Goal: Use online tool/utility: Utilize a website feature to perform a specific function

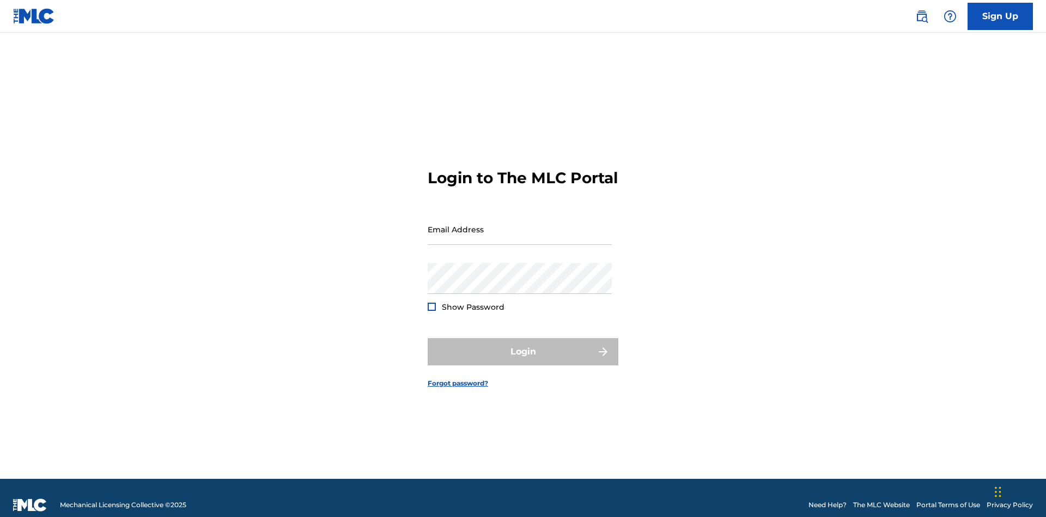
scroll to position [14, 0]
click at [520, 224] on input "Email Address" at bounding box center [520, 229] width 184 height 31
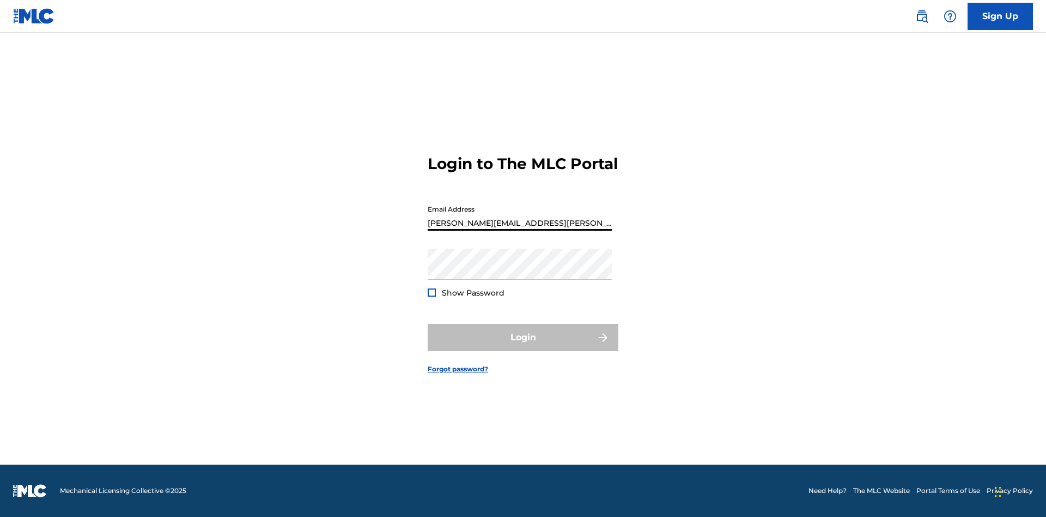
type input "Krystal.Ribble@themlc.com"
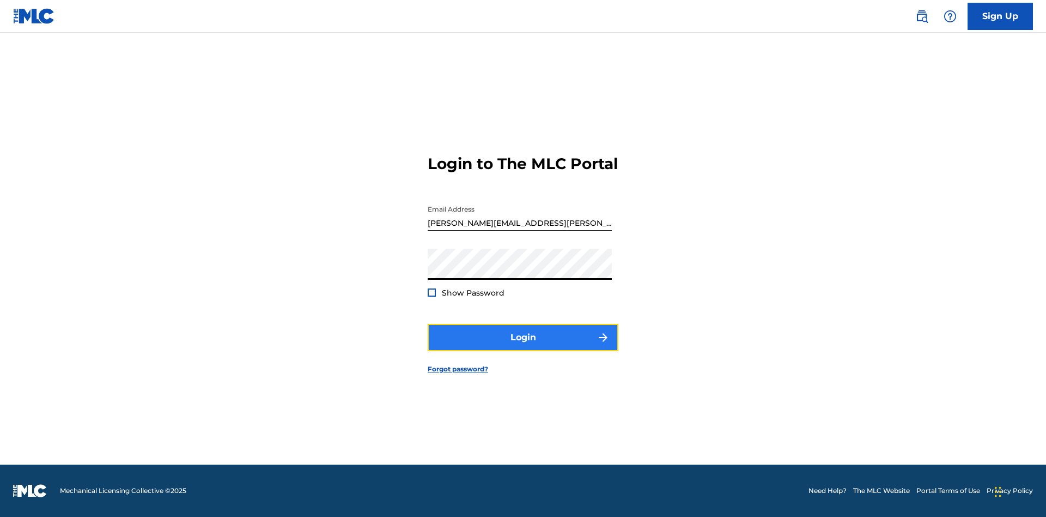
click at [523, 347] on button "Login" at bounding box center [523, 337] width 191 height 27
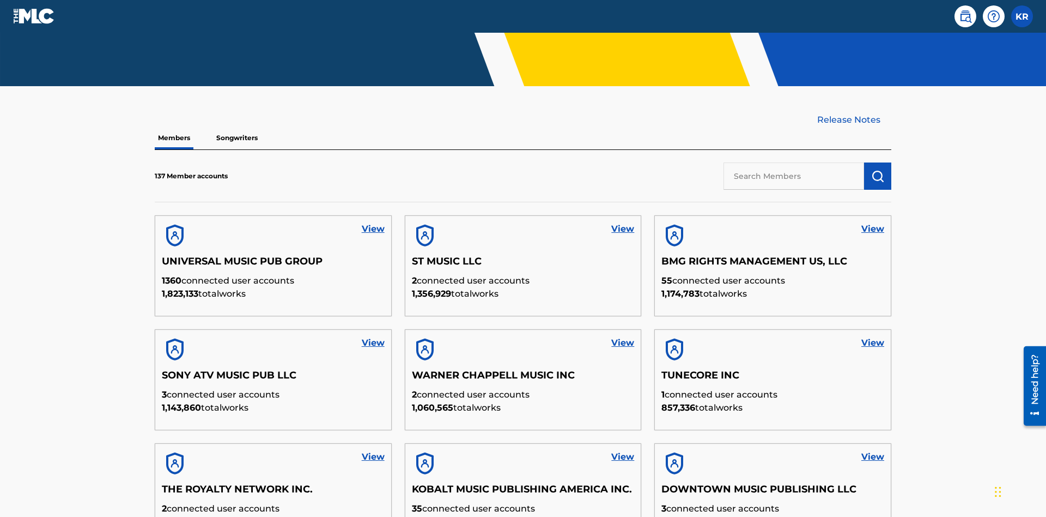
click at [794, 162] on input "text" at bounding box center [794, 175] width 141 height 27
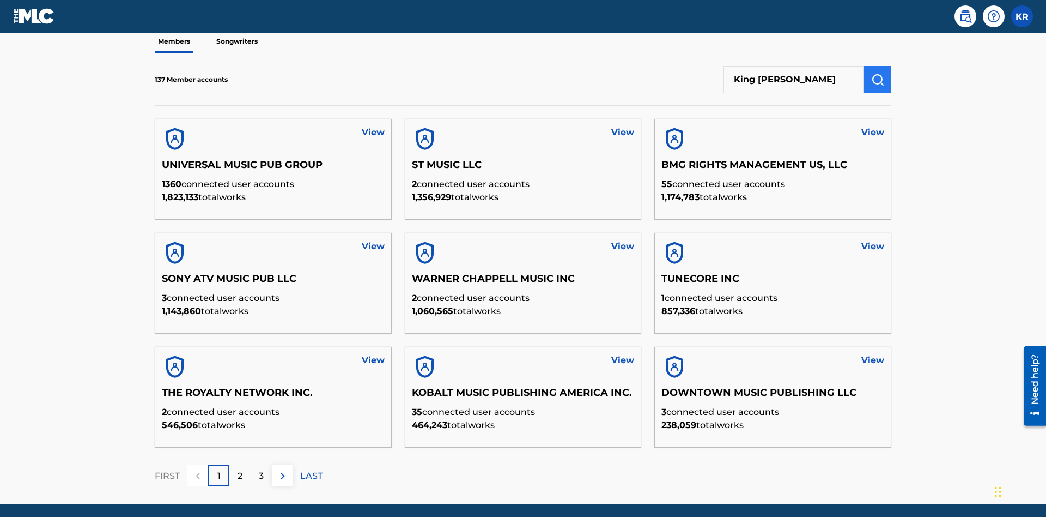
type input "King McTesterson"
click at [878, 73] on img "submit" at bounding box center [877, 79] width 13 height 13
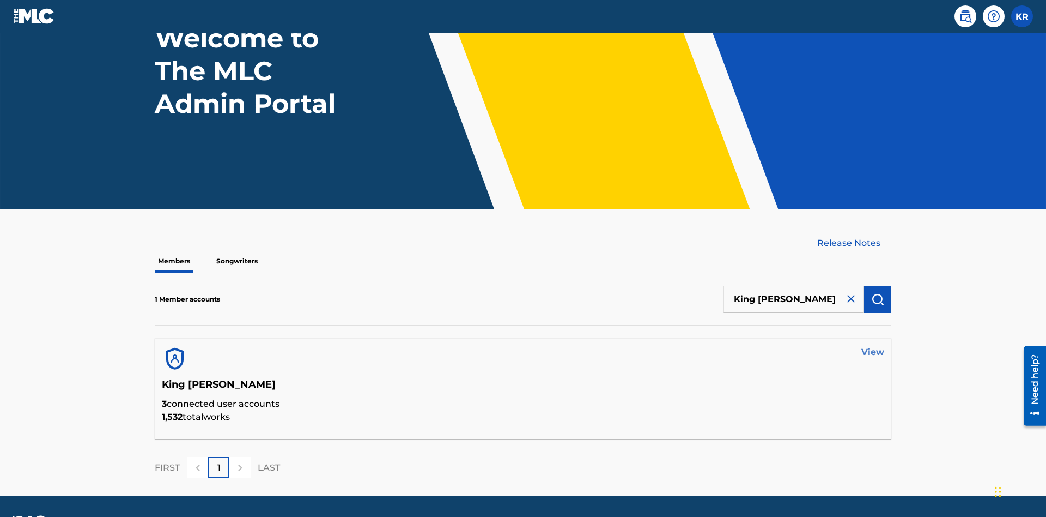
click at [873, 345] on link "View" at bounding box center [872, 351] width 23 height 13
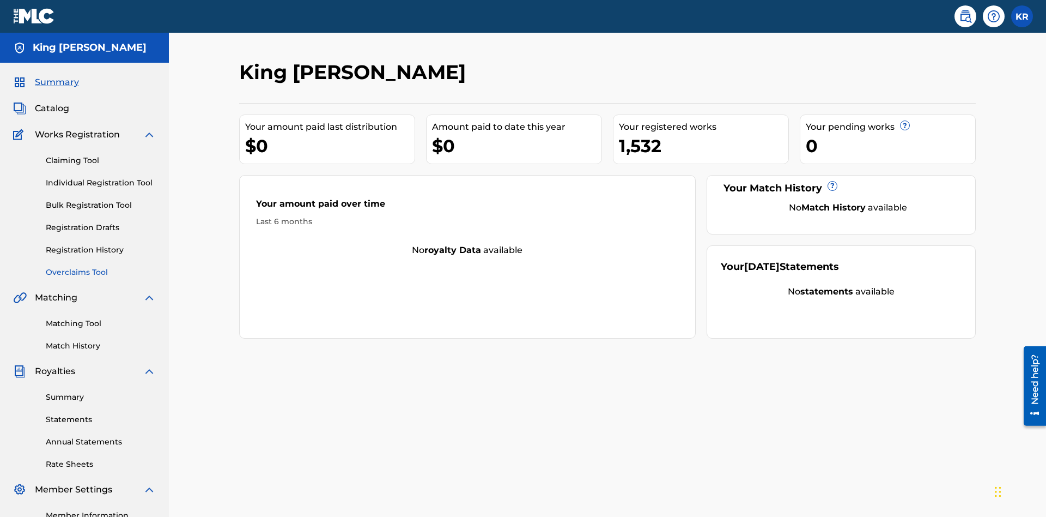
click at [101, 266] on link "Overclaims Tool" at bounding box center [101, 271] width 110 height 11
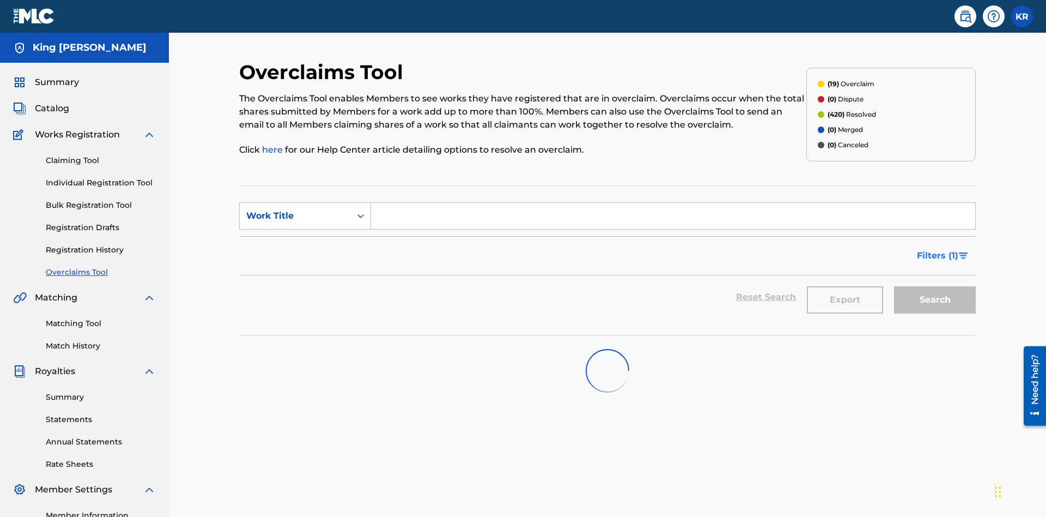
click at [937, 249] on span "Filters ( 1 )" at bounding box center [937, 255] width 41 height 13
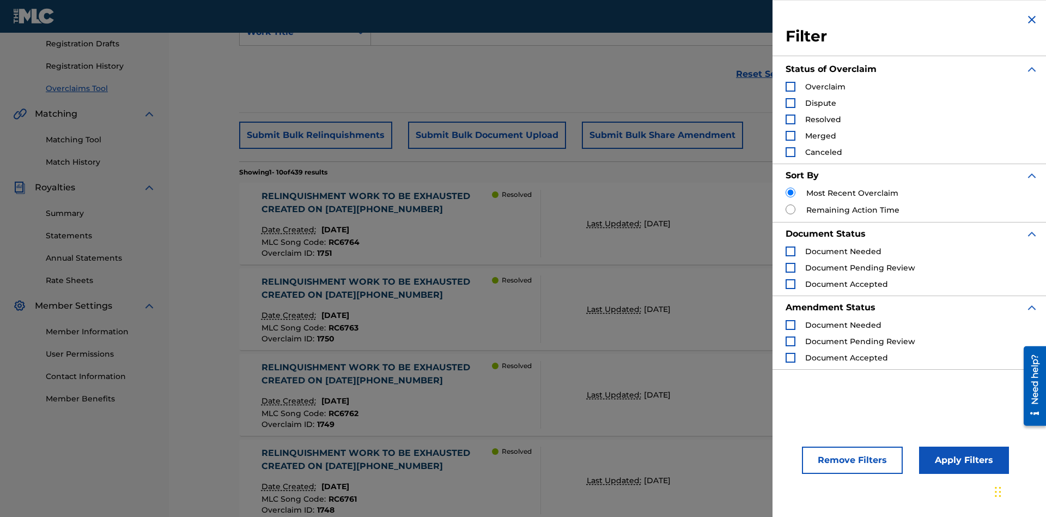
click at [791, 87] on div "Search Form" at bounding box center [791, 87] width 10 height 10
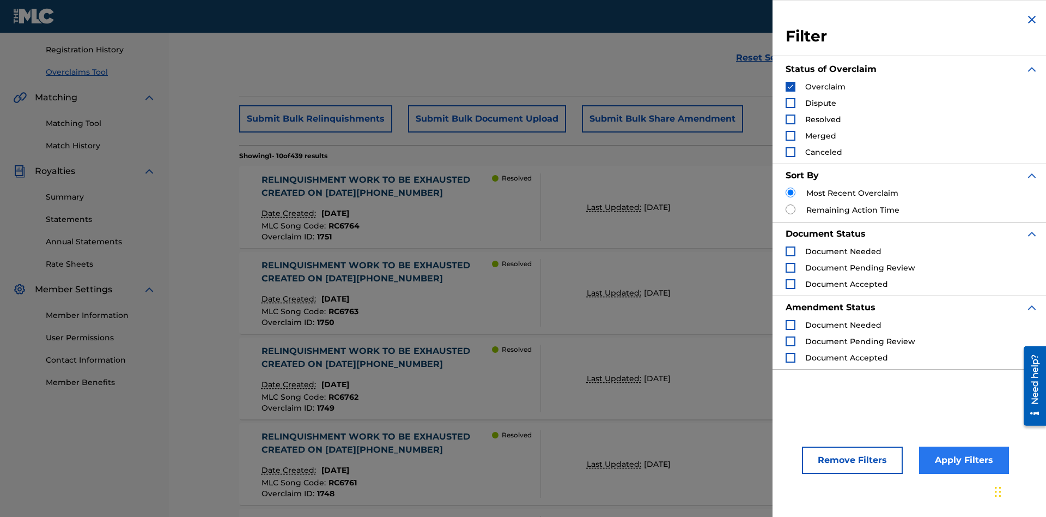
click at [962, 460] on button "Apply Filters" at bounding box center [964, 459] width 90 height 27
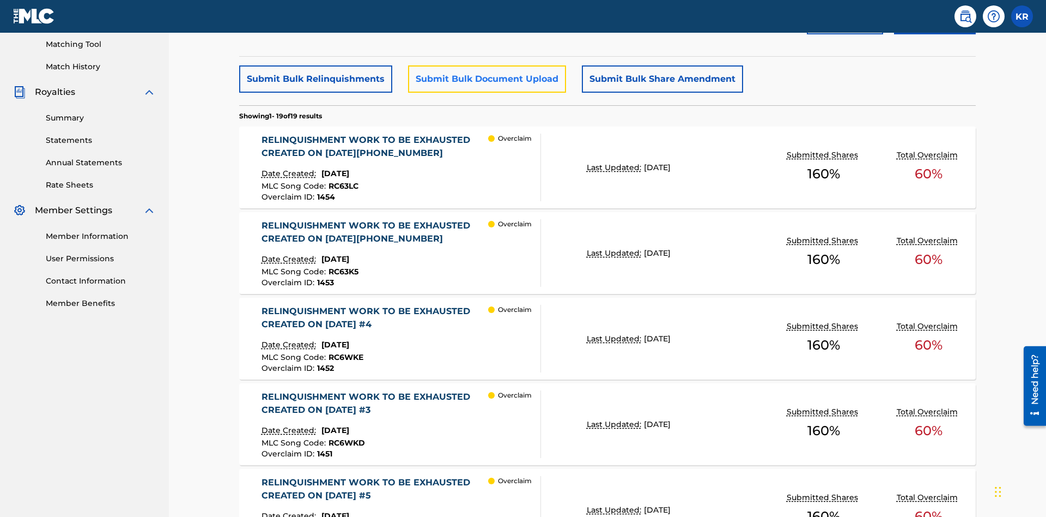
click at [485, 79] on button "Submit Bulk Document Upload" at bounding box center [487, 78] width 158 height 27
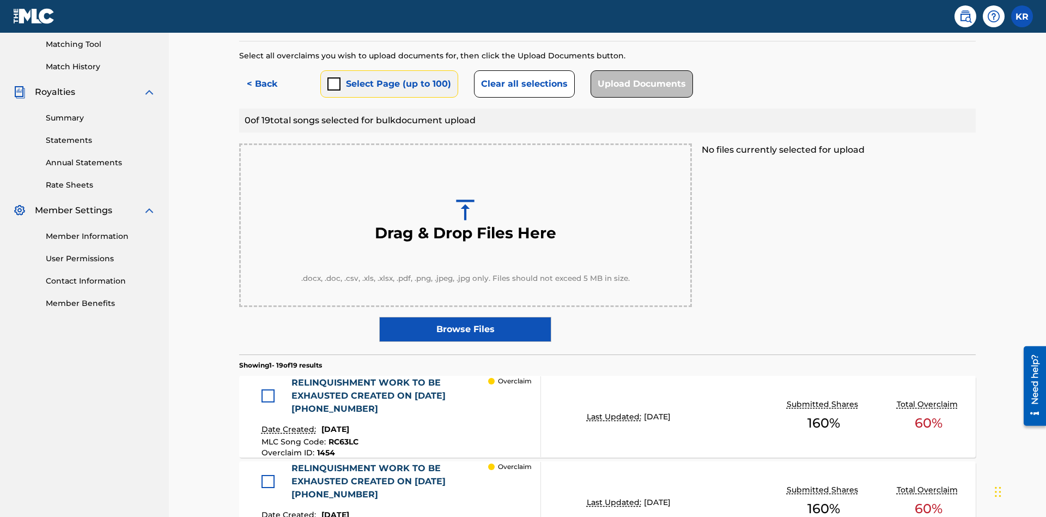
click at [389, 79] on button "Select Page (up to 100)" at bounding box center [389, 83] width 138 height 27
